Goal: Information Seeking & Learning: Learn about a topic

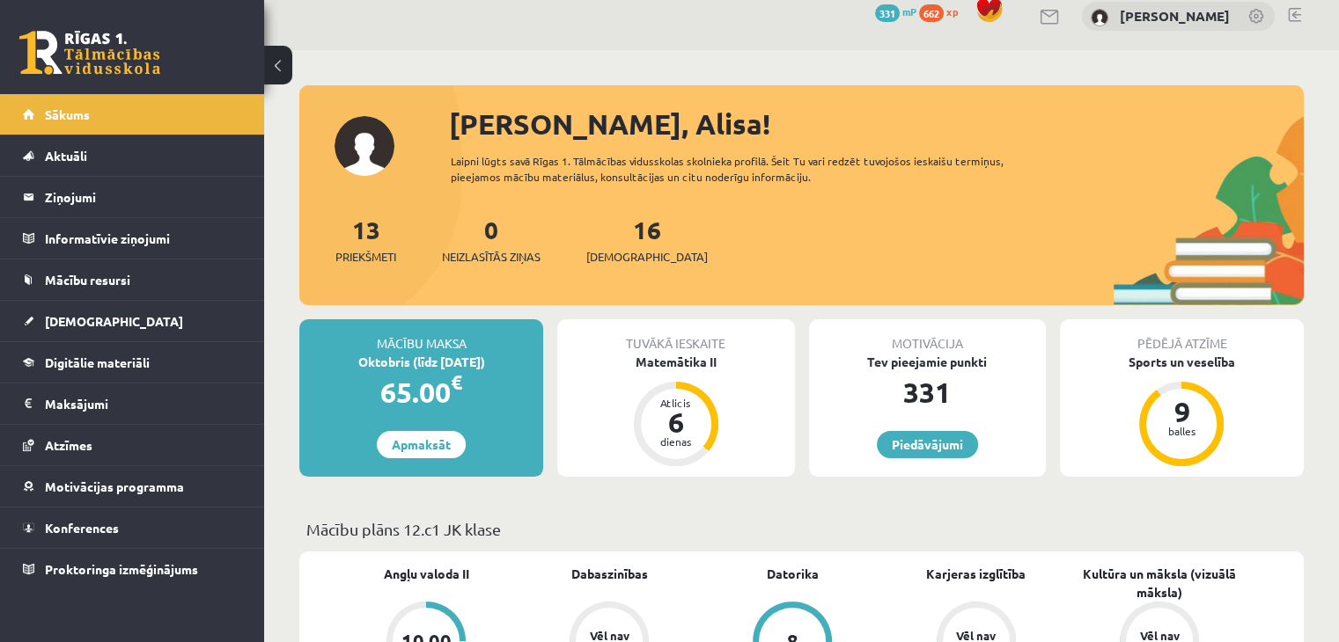
scroll to position [16, 0]
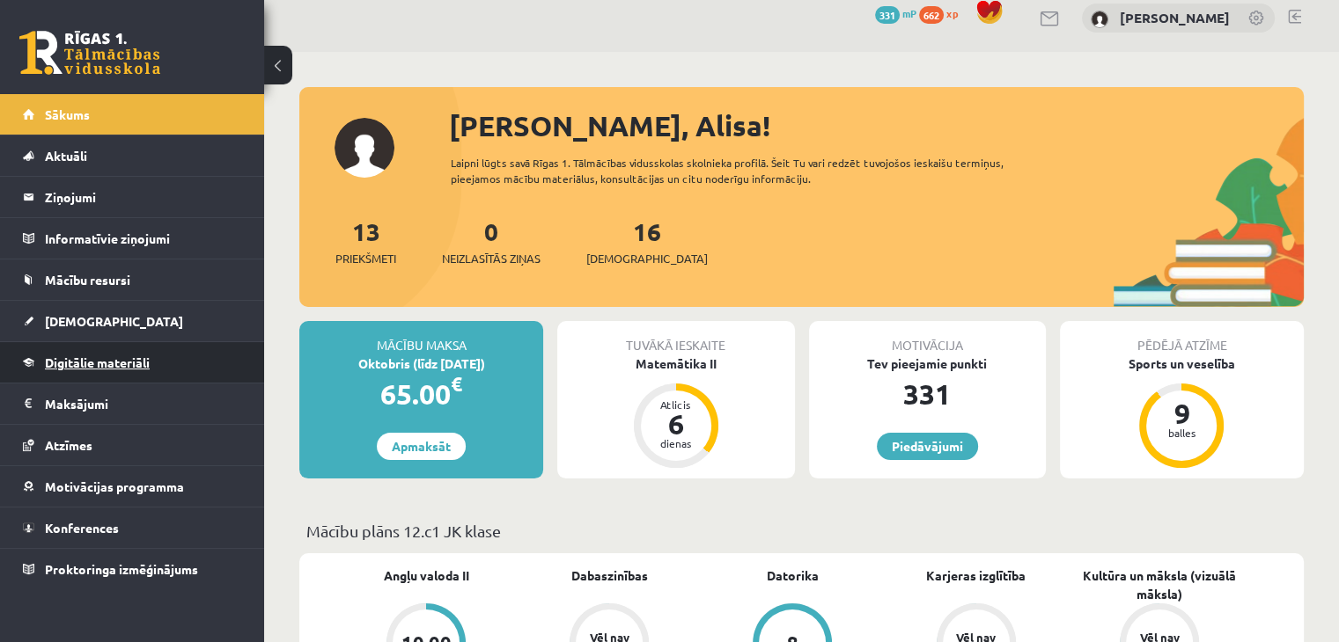
click at [190, 376] on link "Digitālie materiāli" at bounding box center [132, 362] width 219 height 40
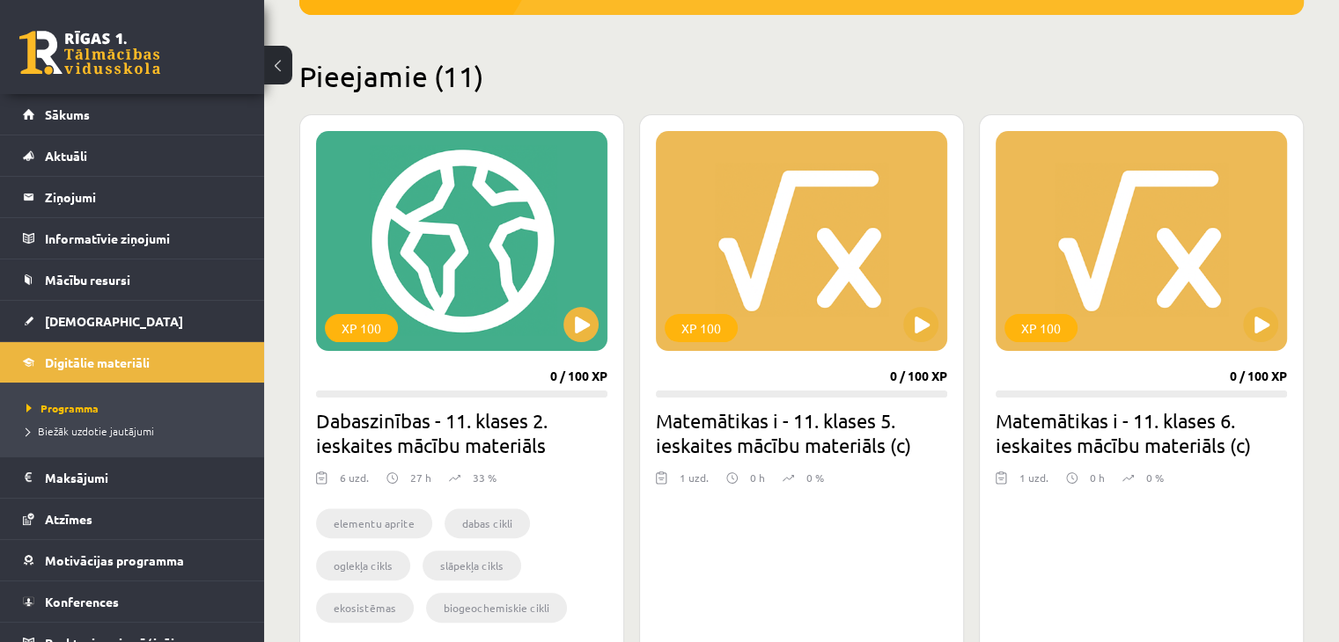
scroll to position [446, 0]
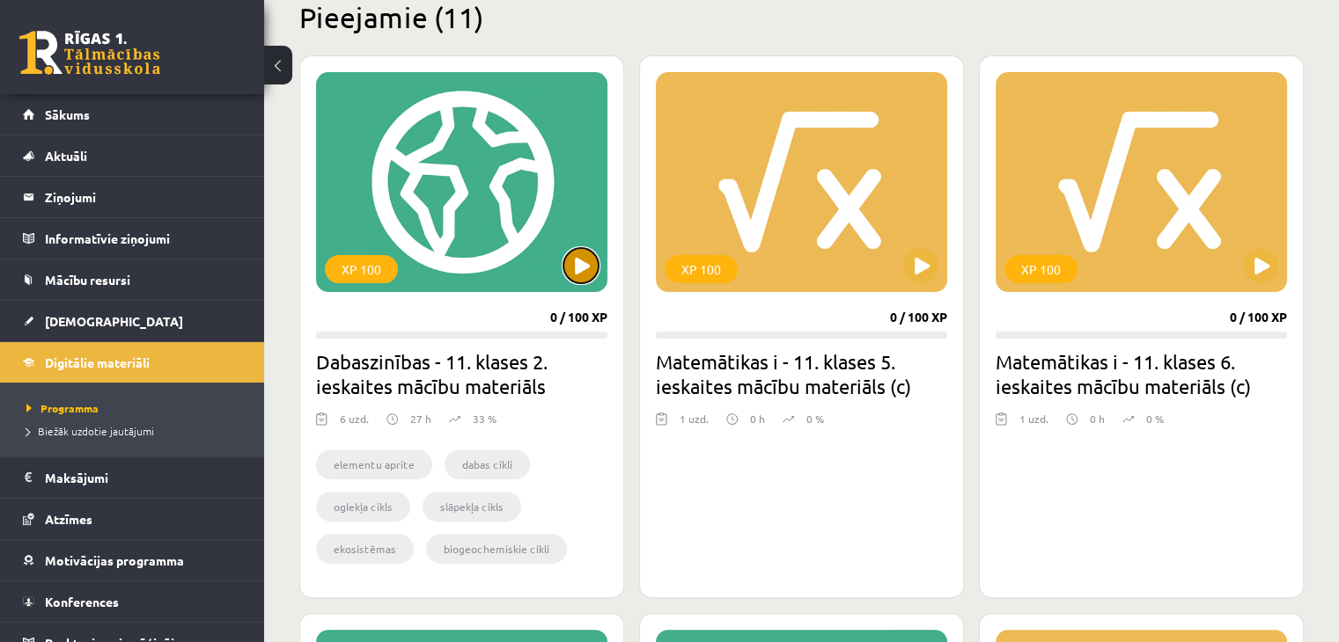
click at [580, 259] on button at bounding box center [580, 265] width 35 height 35
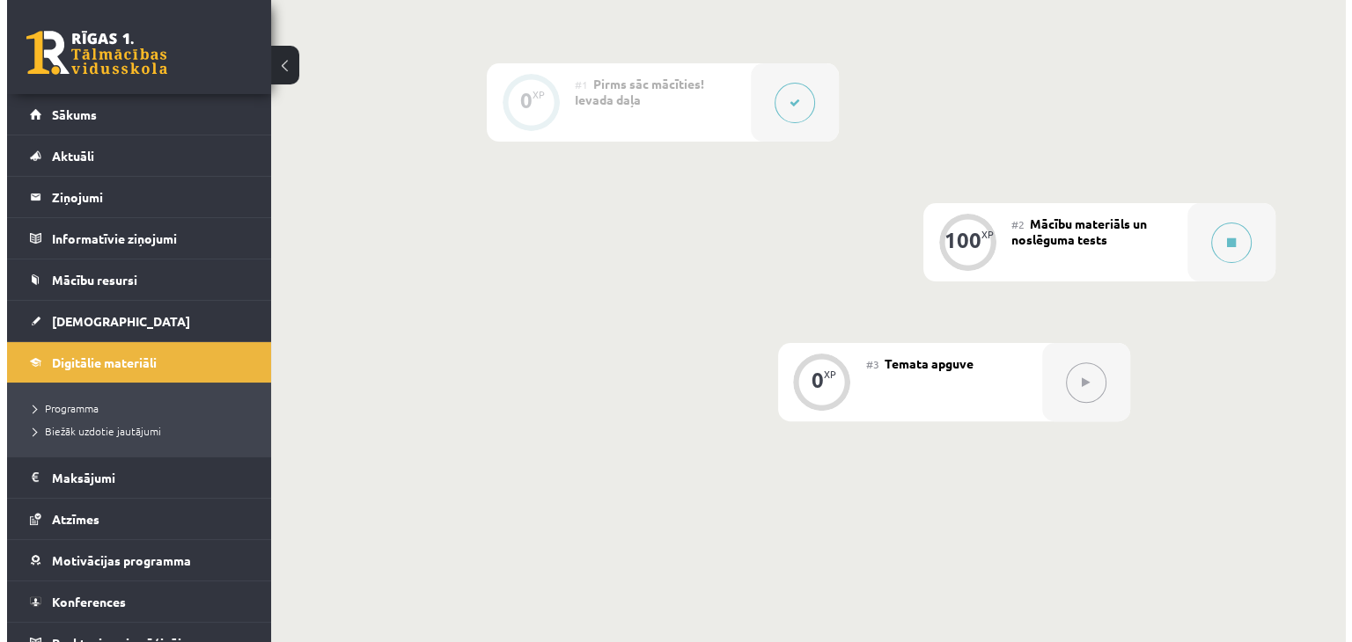
scroll to position [479, 0]
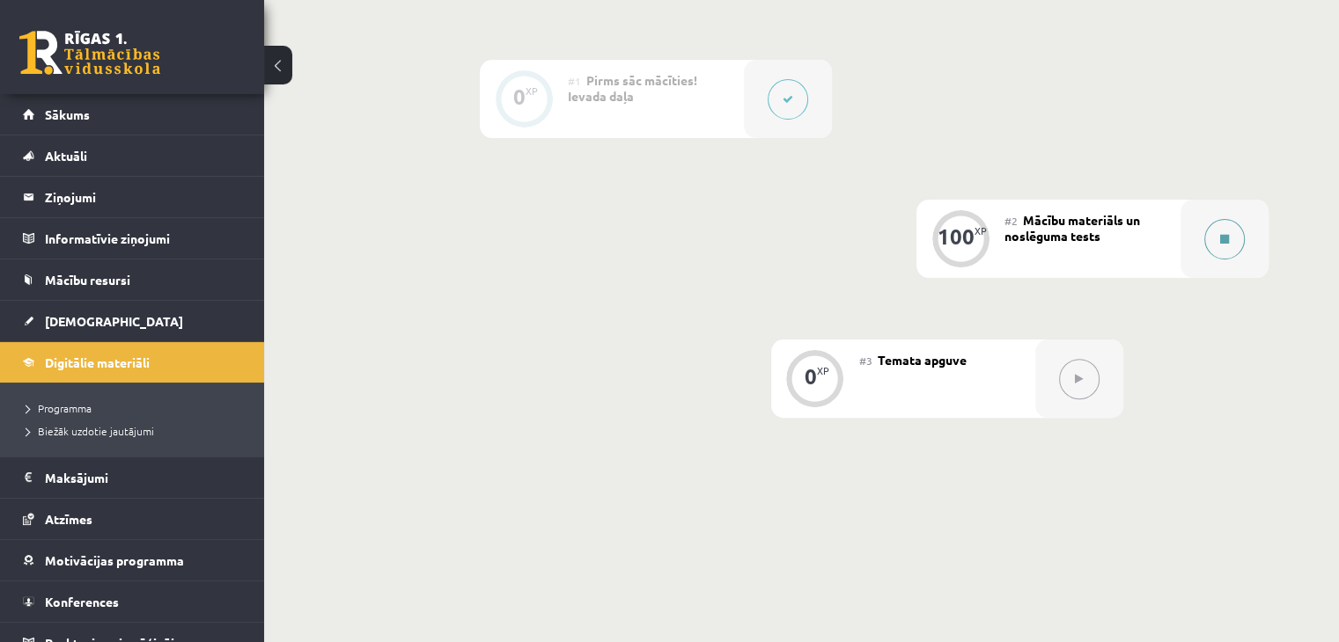
click at [1232, 260] on button at bounding box center [1224, 239] width 40 height 40
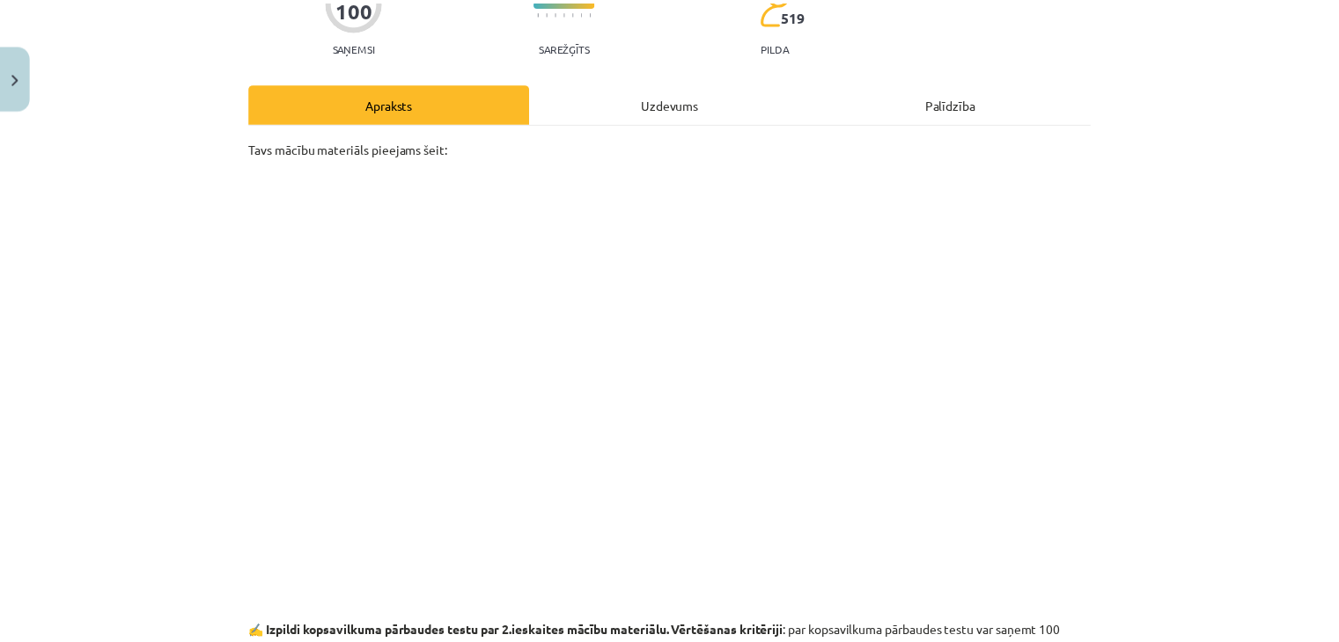
scroll to position [182, 0]
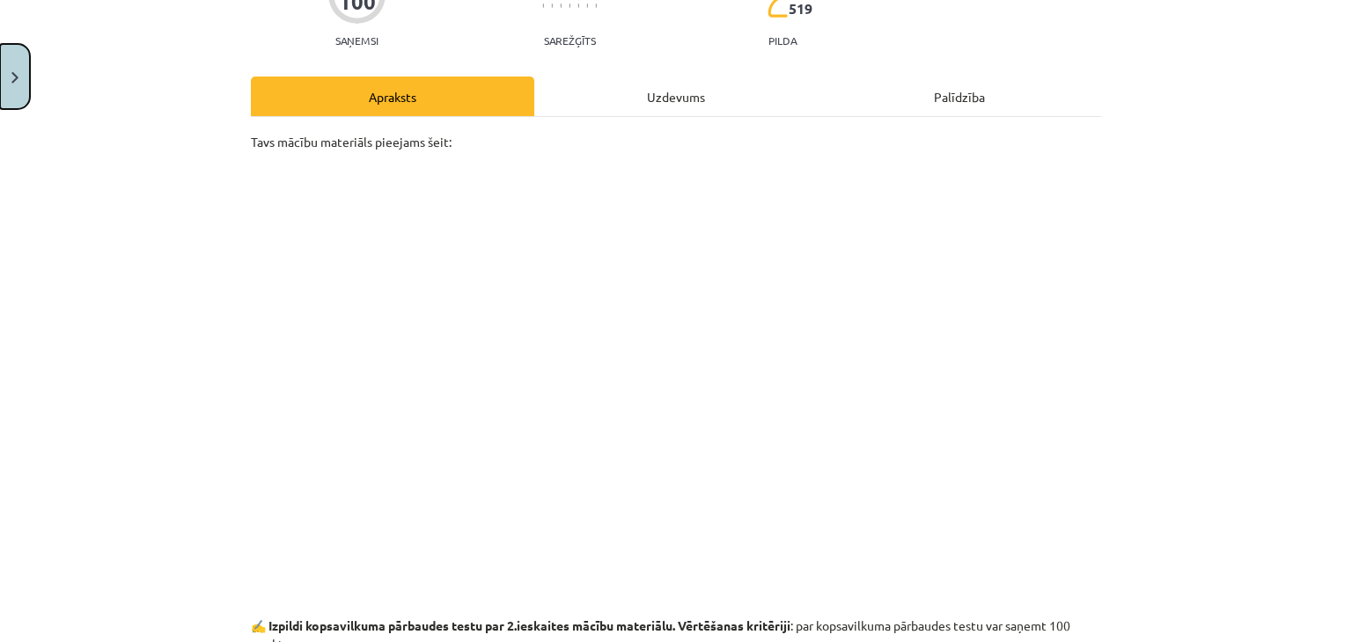
click at [5, 73] on button "Close" at bounding box center [15, 76] width 30 height 65
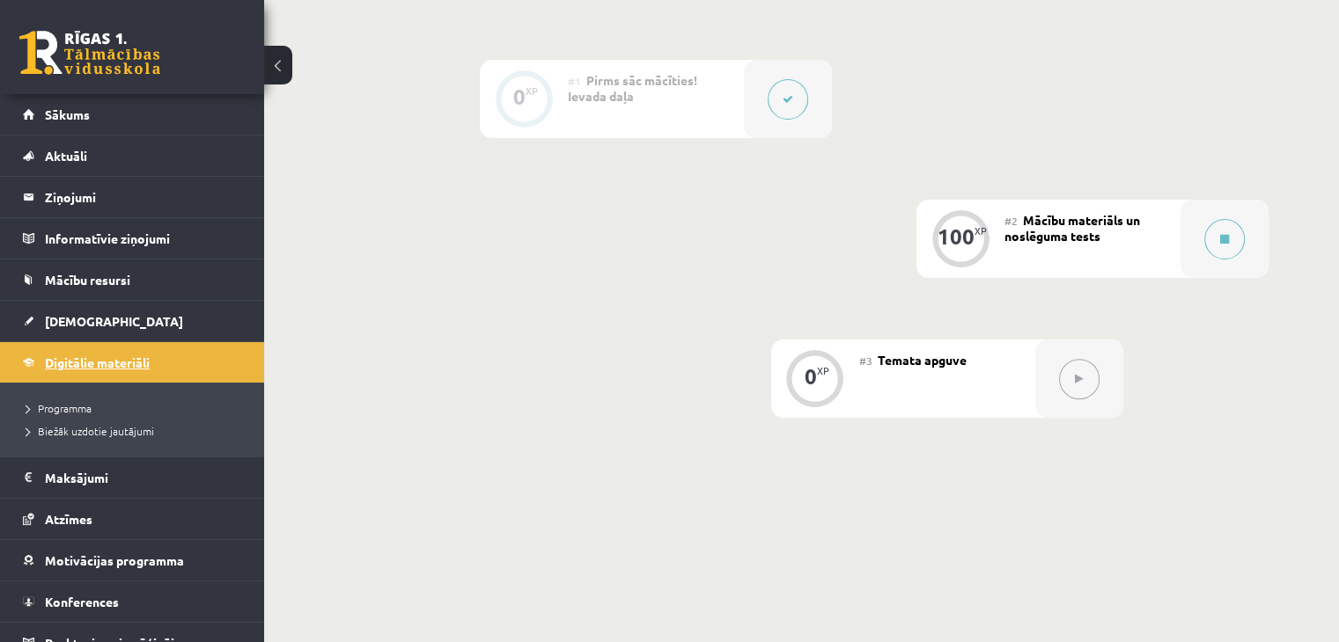
click at [173, 369] on link "Digitālie materiāli" at bounding box center [132, 362] width 219 height 40
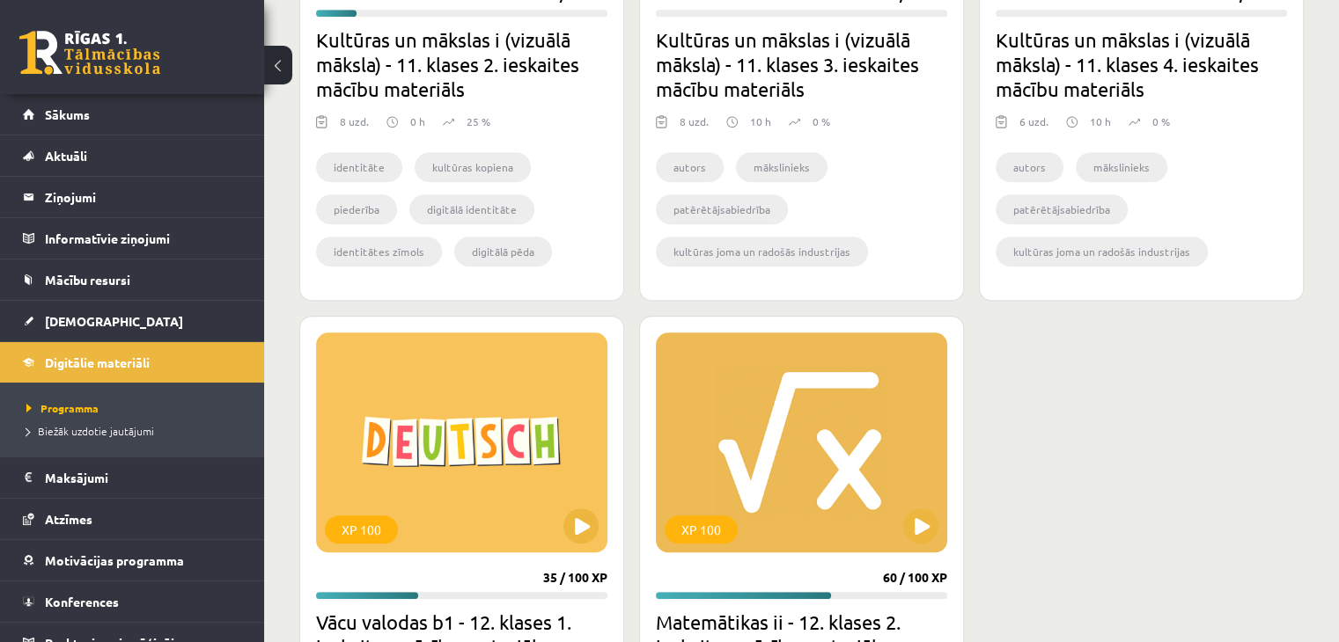
scroll to position [2112, 0]
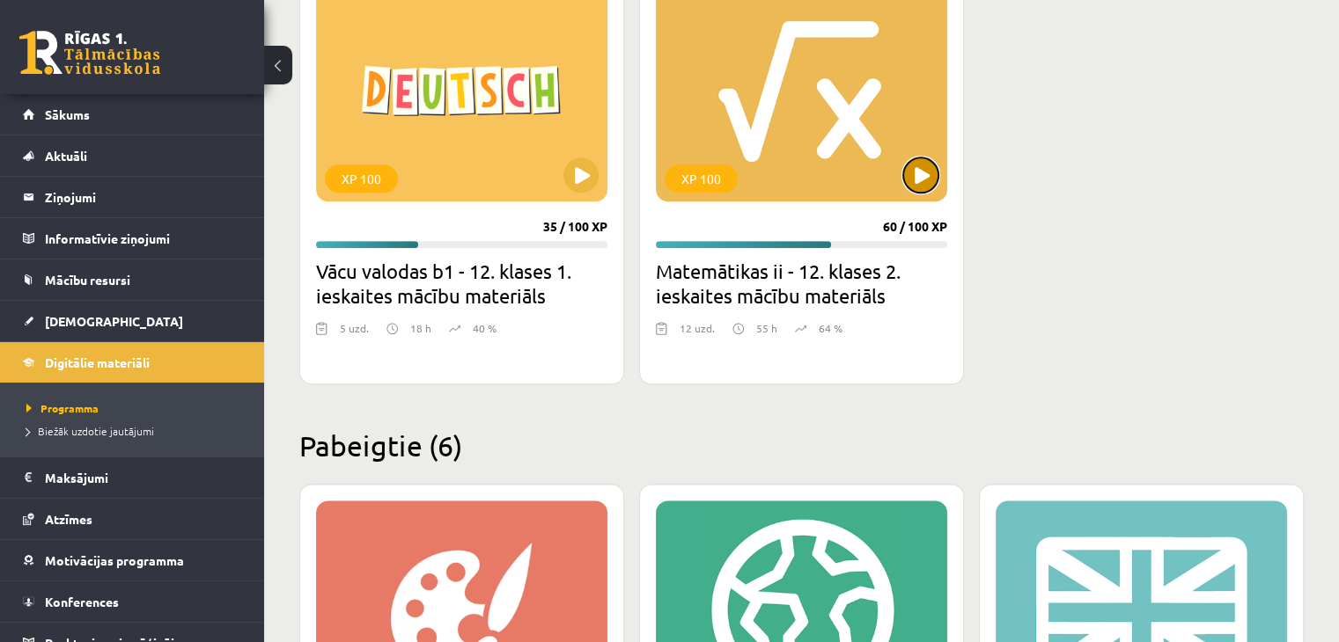
click at [922, 181] on button at bounding box center [920, 175] width 35 height 35
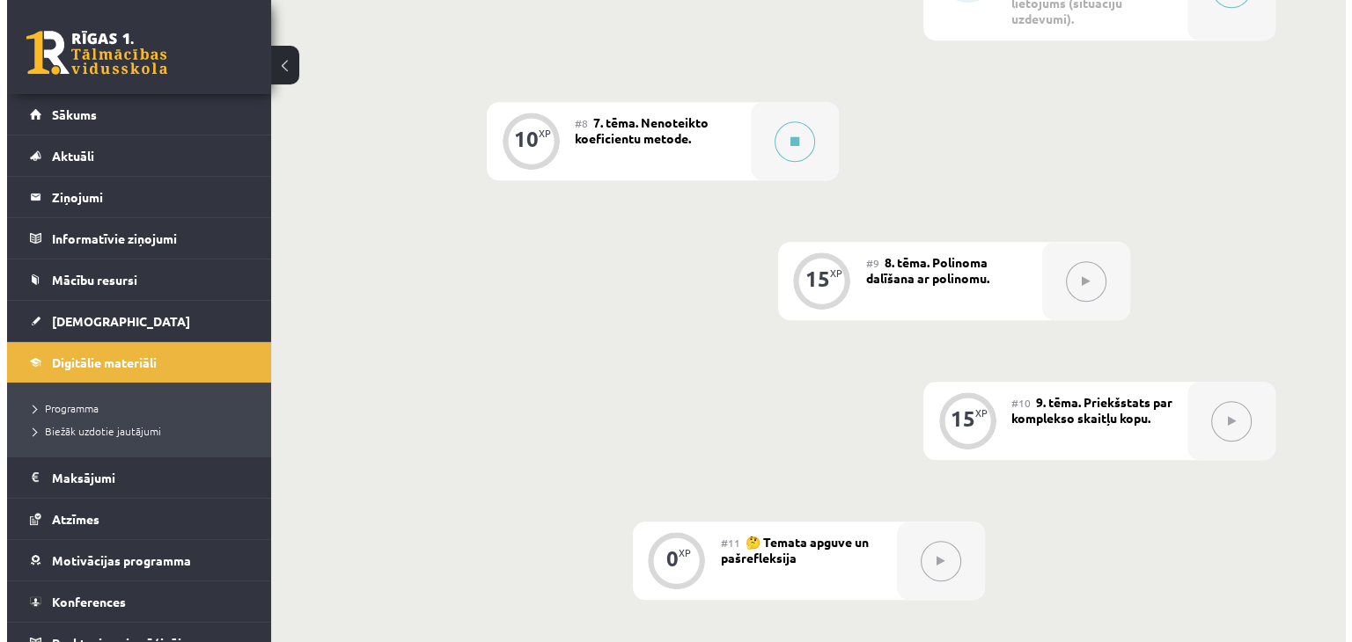
scroll to position [1232, 0]
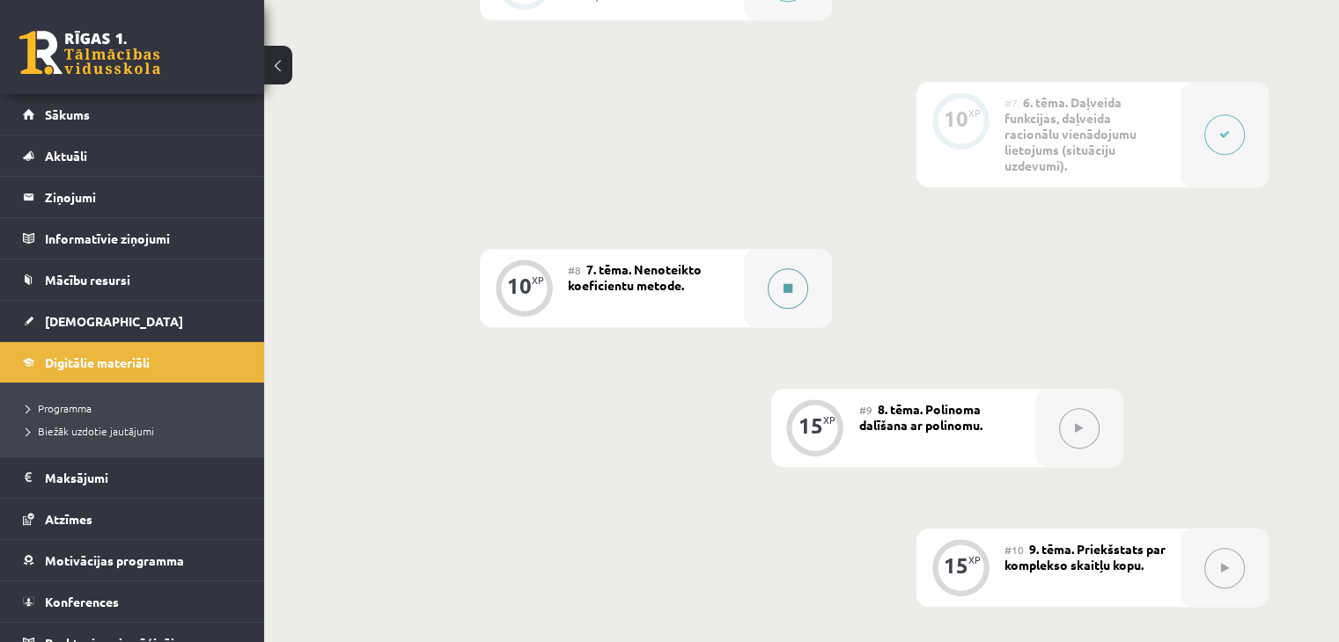
click at [794, 299] on button at bounding box center [787, 288] width 40 height 40
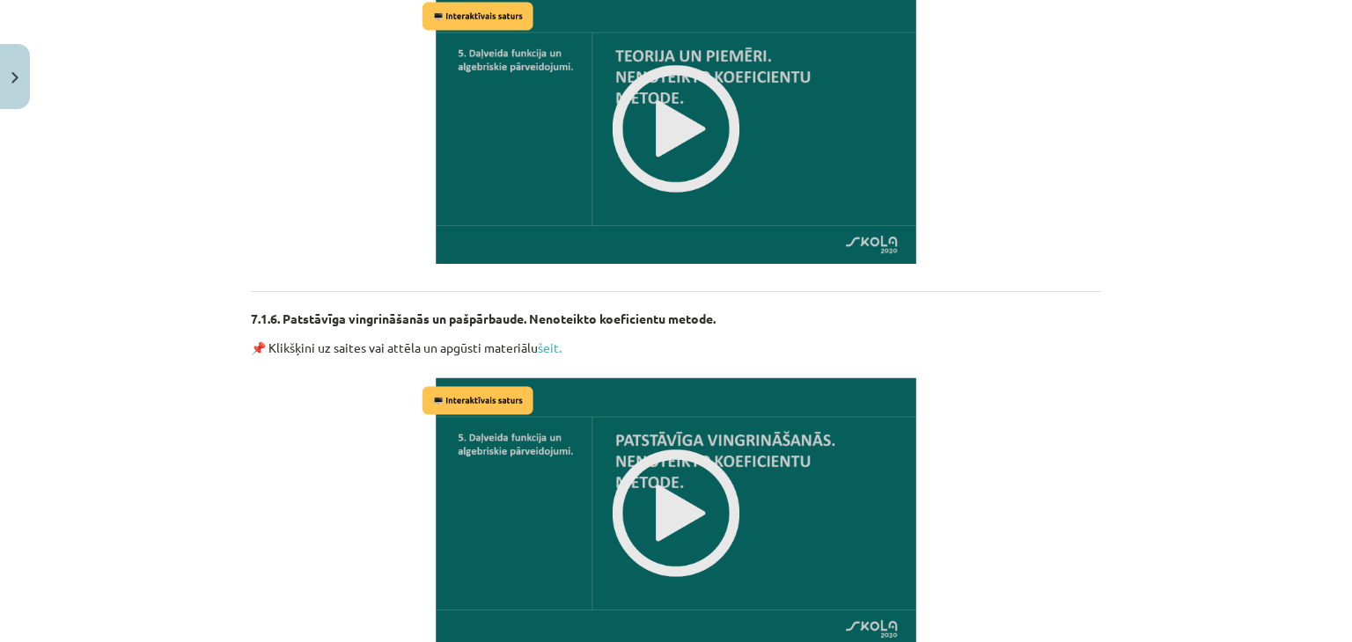
scroll to position [2904, 0]
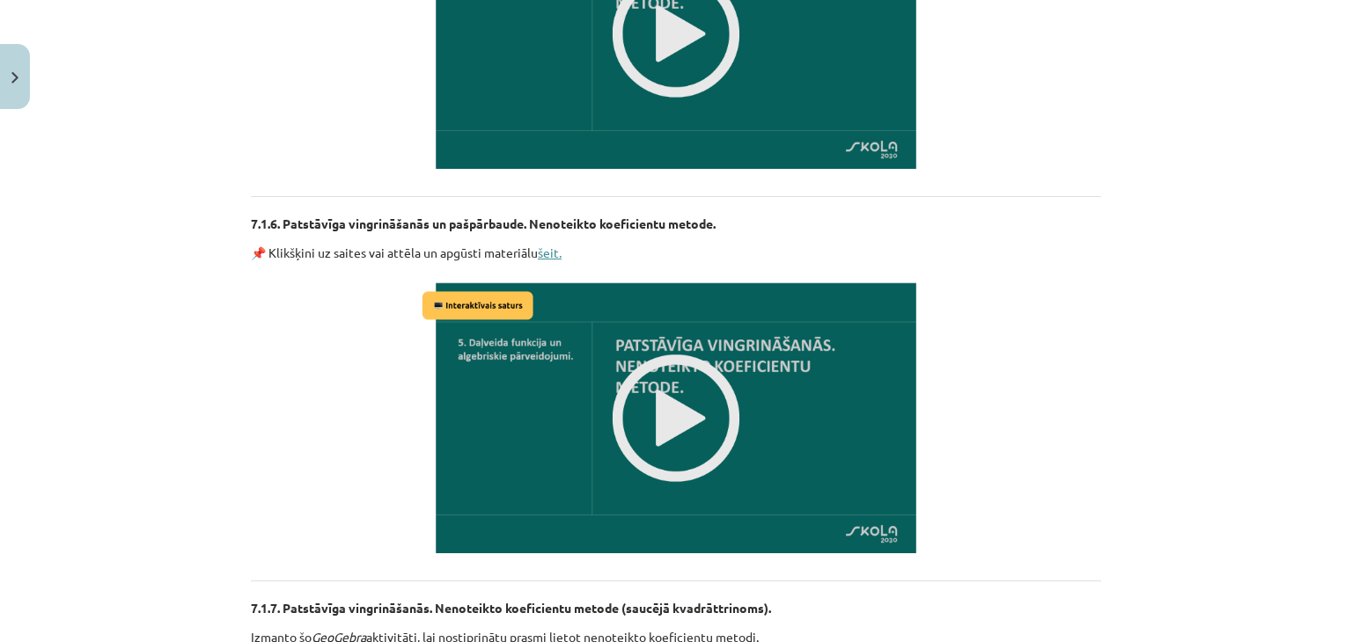
click at [547, 251] on link "šeit." at bounding box center [550, 253] width 24 height 16
